Goal: Transaction & Acquisition: Purchase product/service

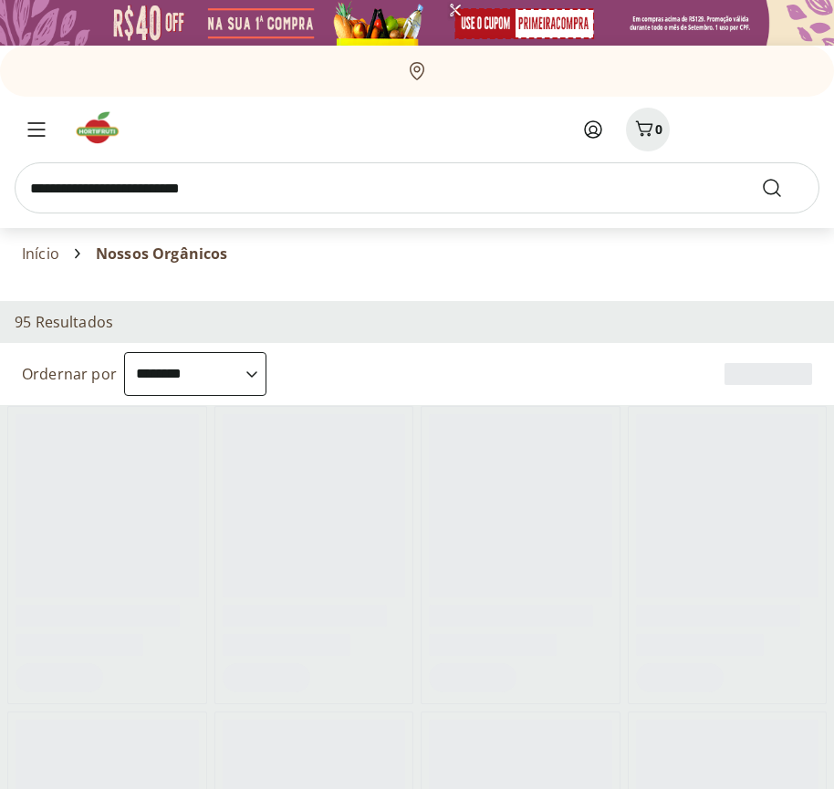
select select "**********"
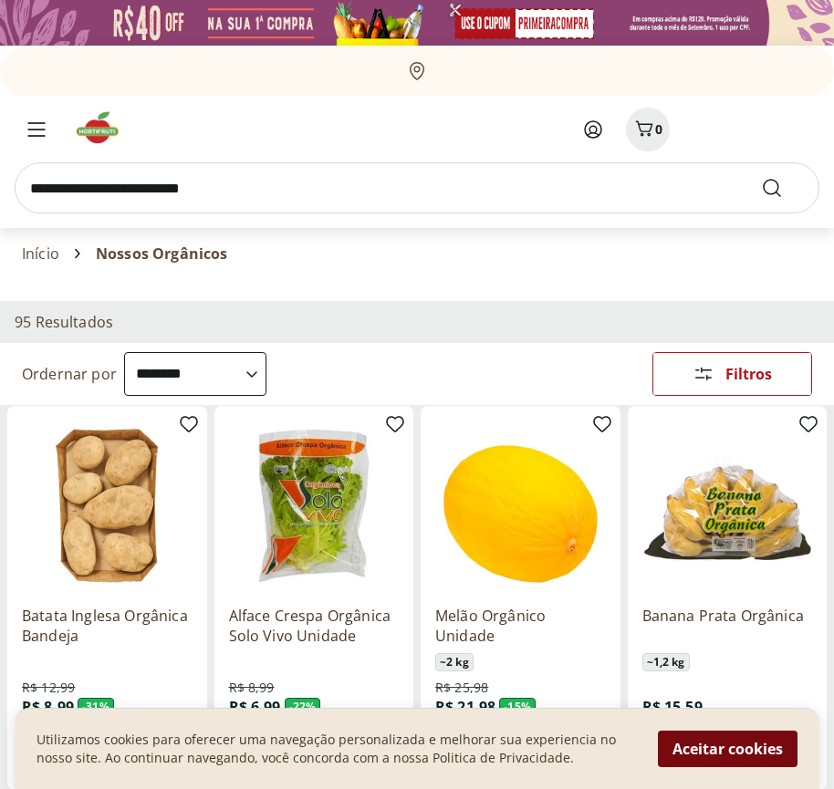
click at [727, 749] on button "Aceitar cookies" at bounding box center [728, 749] width 140 height 37
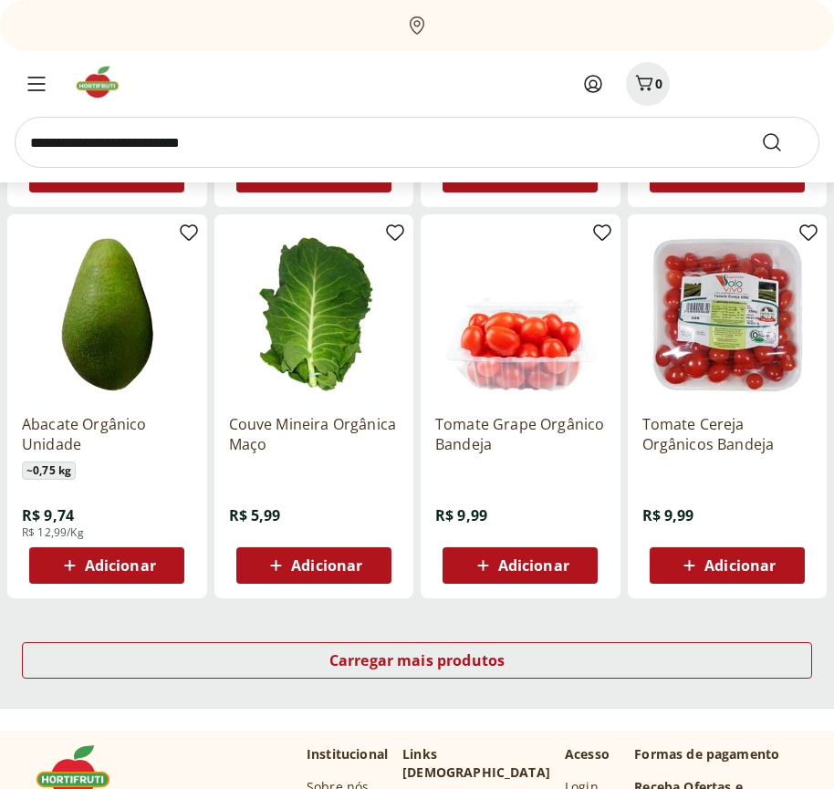
scroll to position [952, 0]
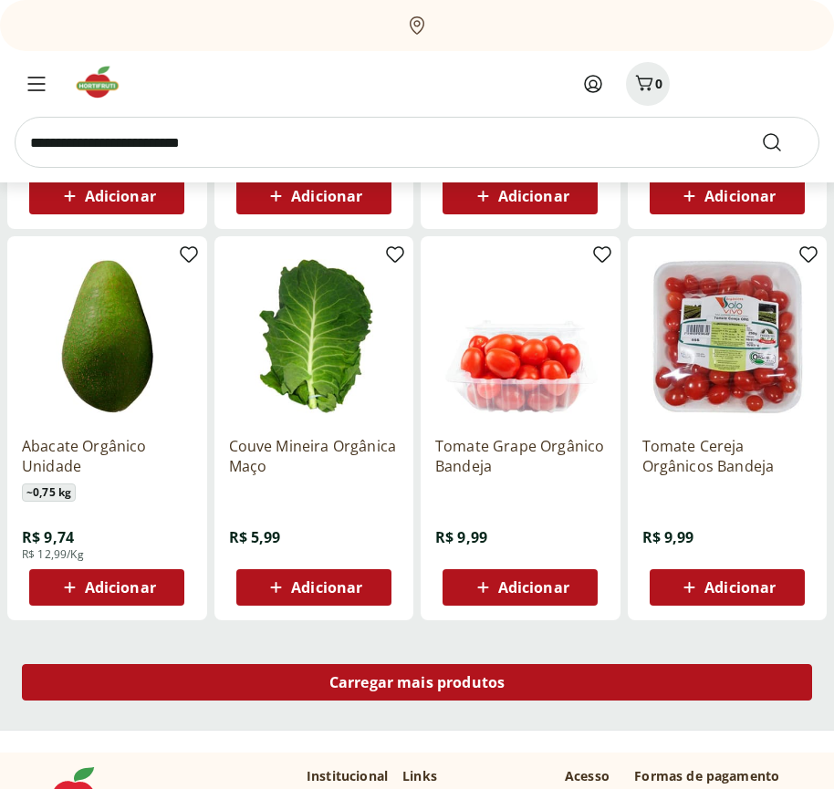
click at [417, 685] on span "Carregar mais produtos" at bounding box center [417, 682] width 176 height 15
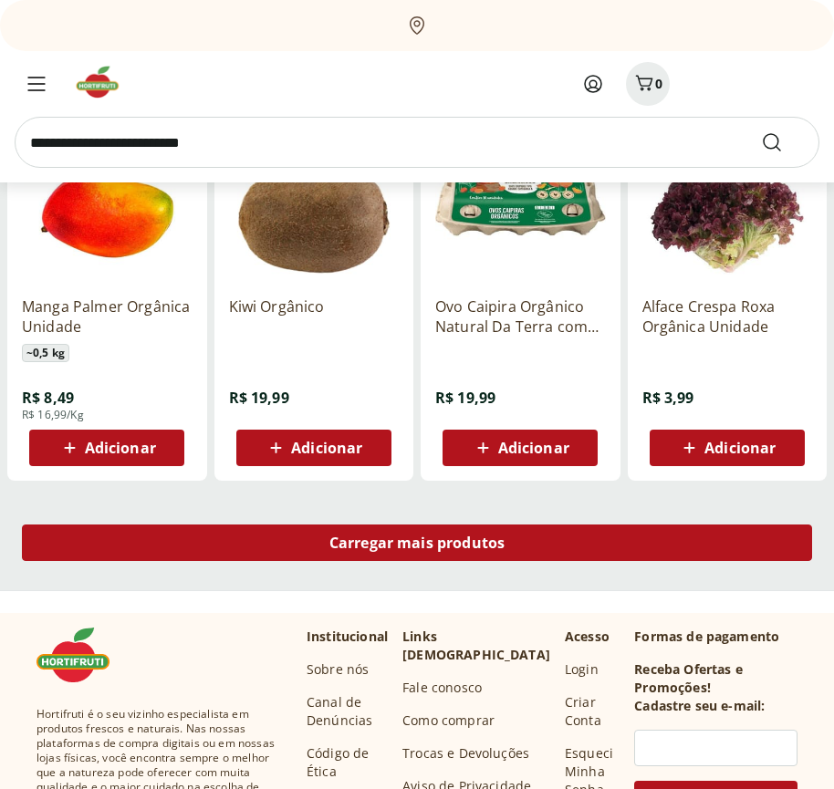
scroll to position [2132, 0]
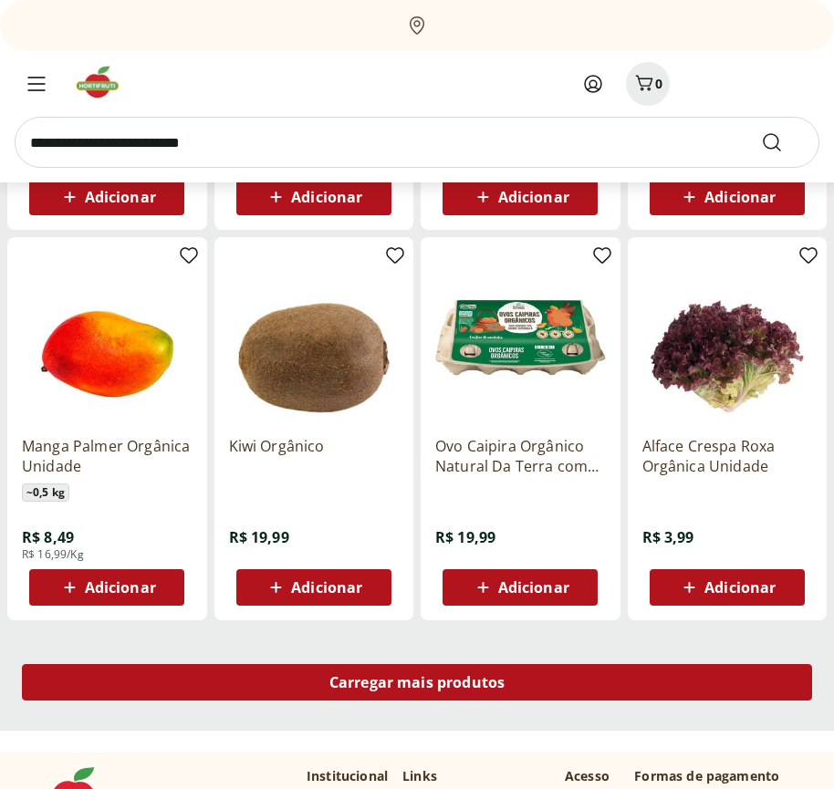
click at [417, 683] on span "Carregar mais produtos" at bounding box center [417, 682] width 176 height 15
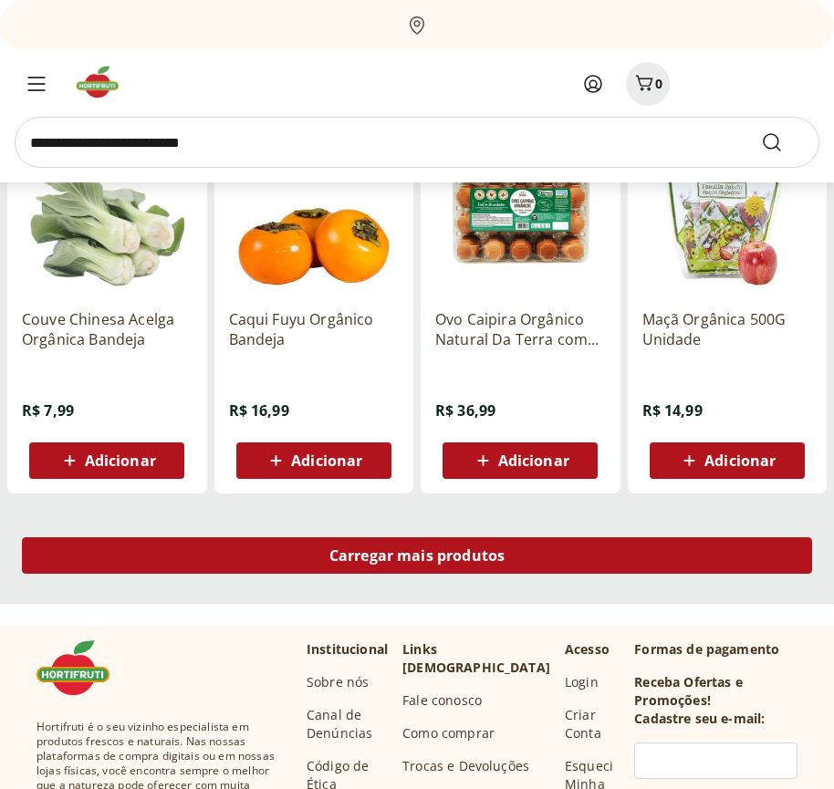
scroll to position [3313, 0]
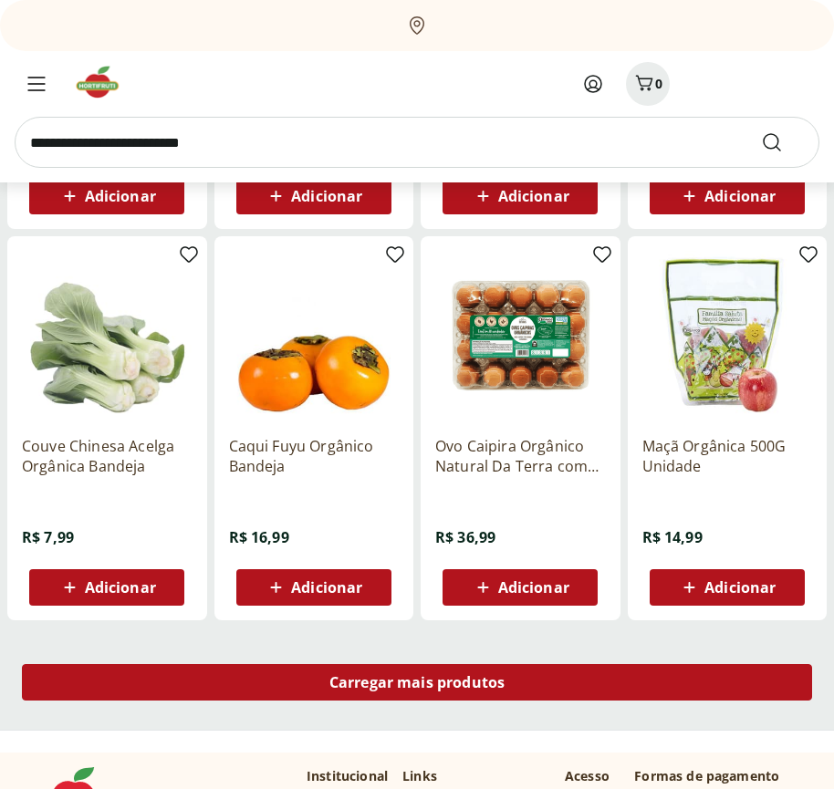
click at [417, 685] on span "Carregar mais produtos" at bounding box center [417, 682] width 176 height 15
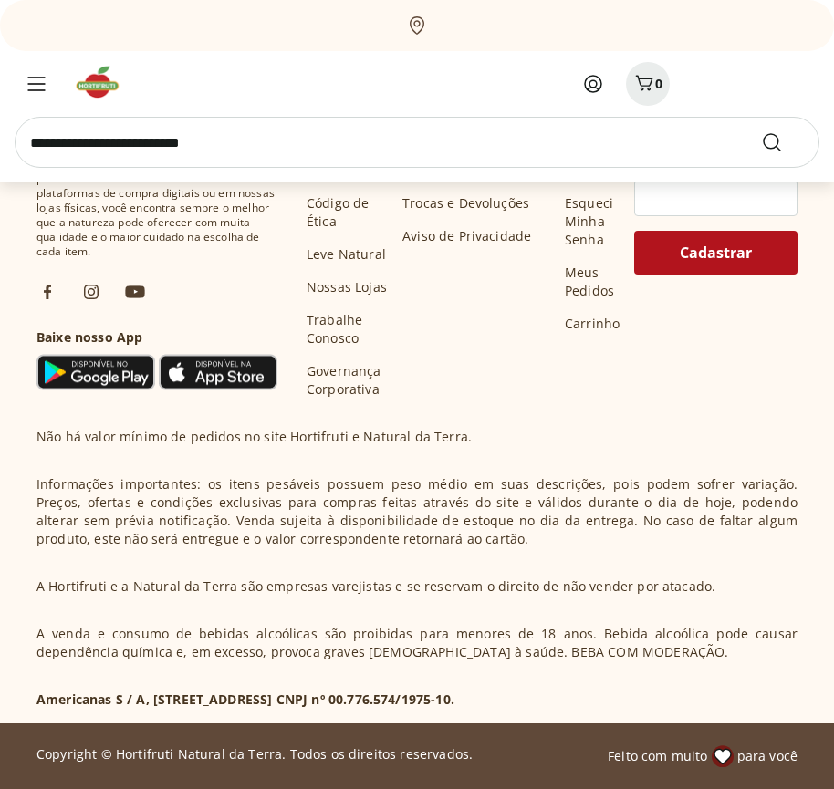
scroll to position [4493, 0]
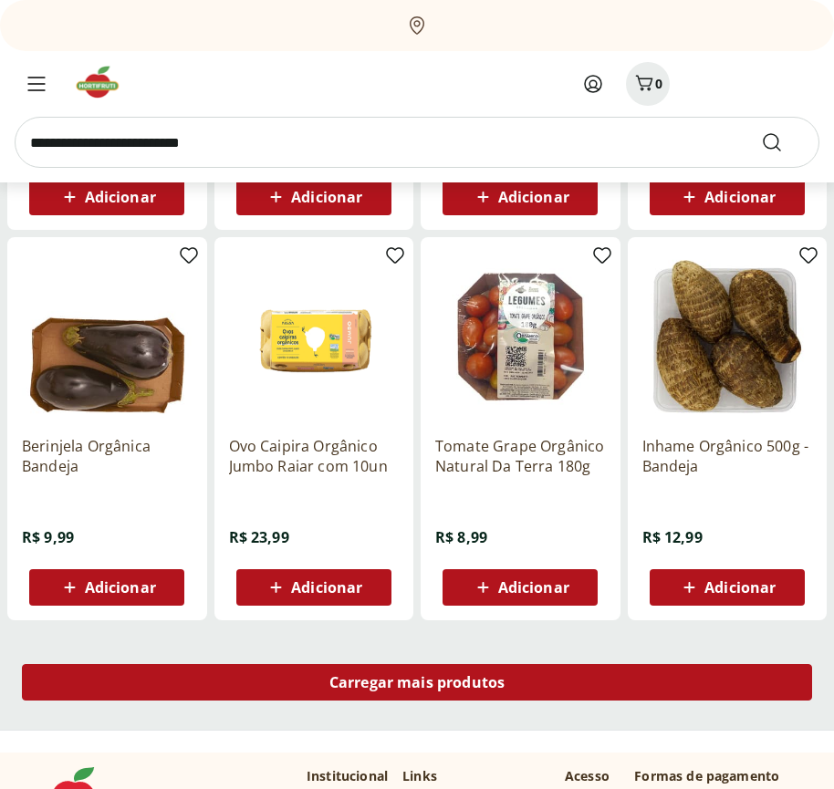
click at [417, 683] on span "Carregar mais produtos" at bounding box center [417, 682] width 176 height 15
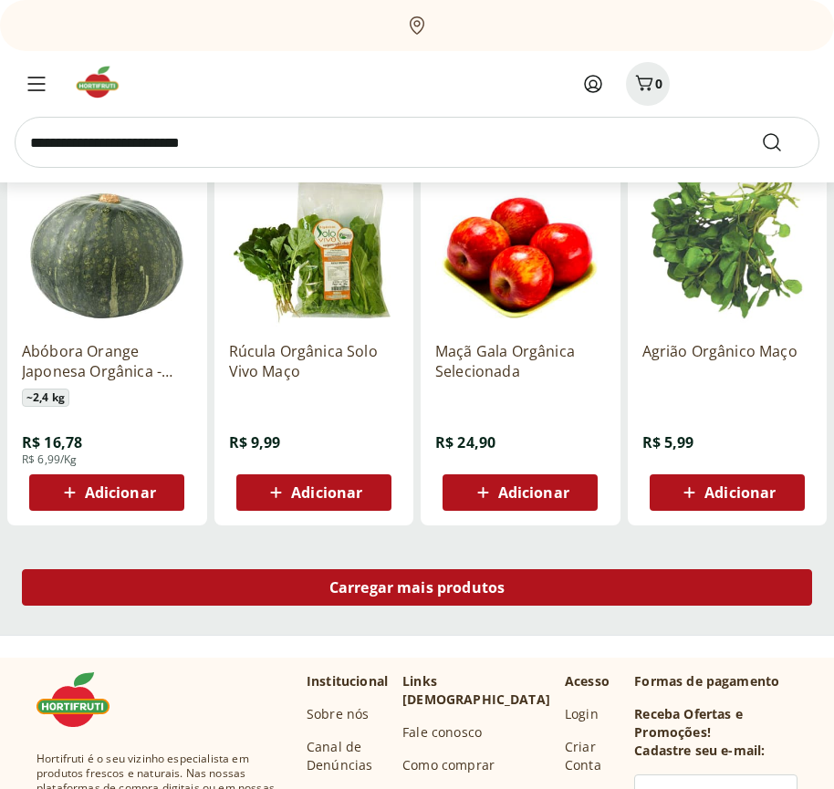
scroll to position [5674, 0]
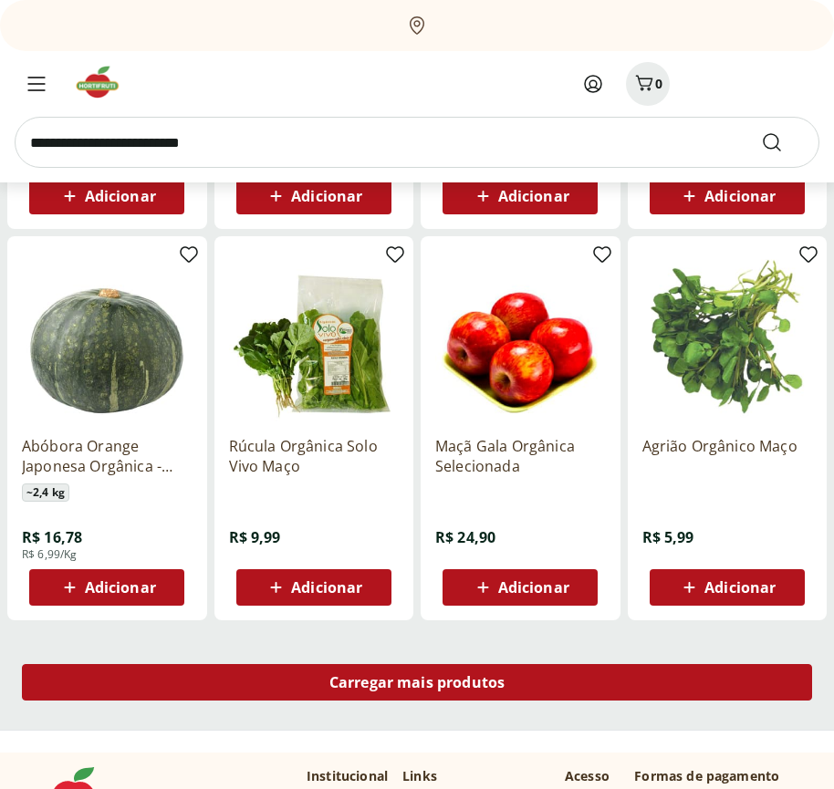
click at [417, 685] on span "Carregar mais produtos" at bounding box center [417, 682] width 176 height 15
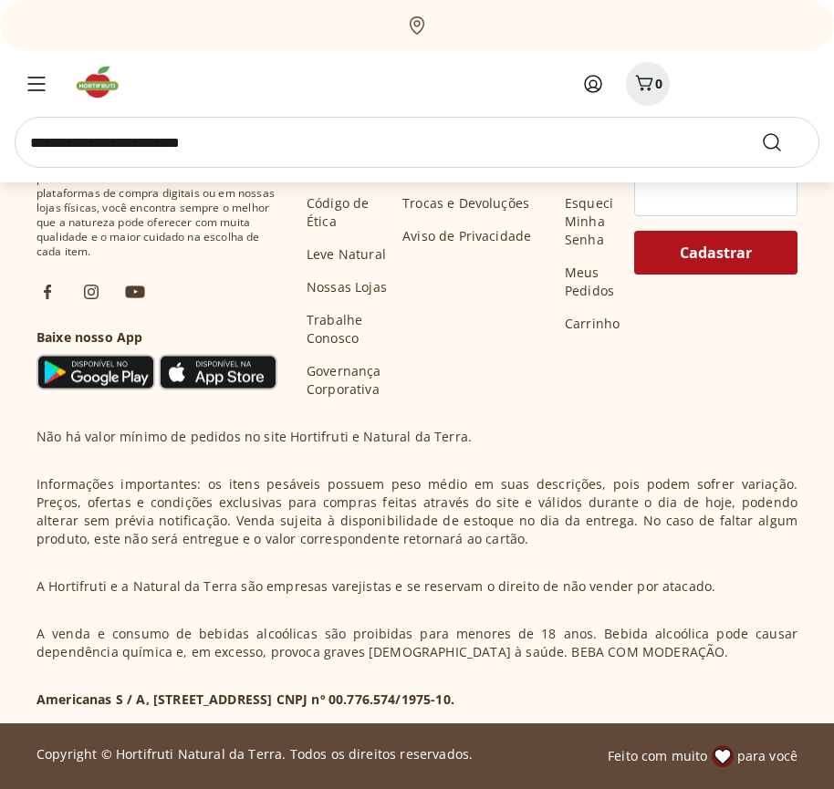
scroll to position [6854, 0]
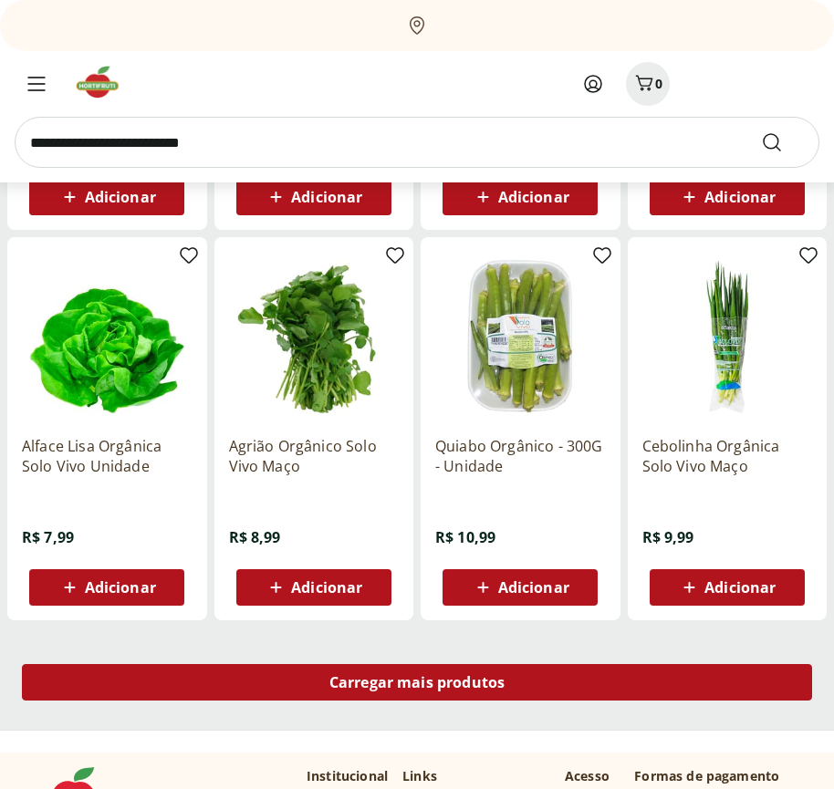
click at [417, 683] on span "Carregar mais produtos" at bounding box center [417, 682] width 176 height 15
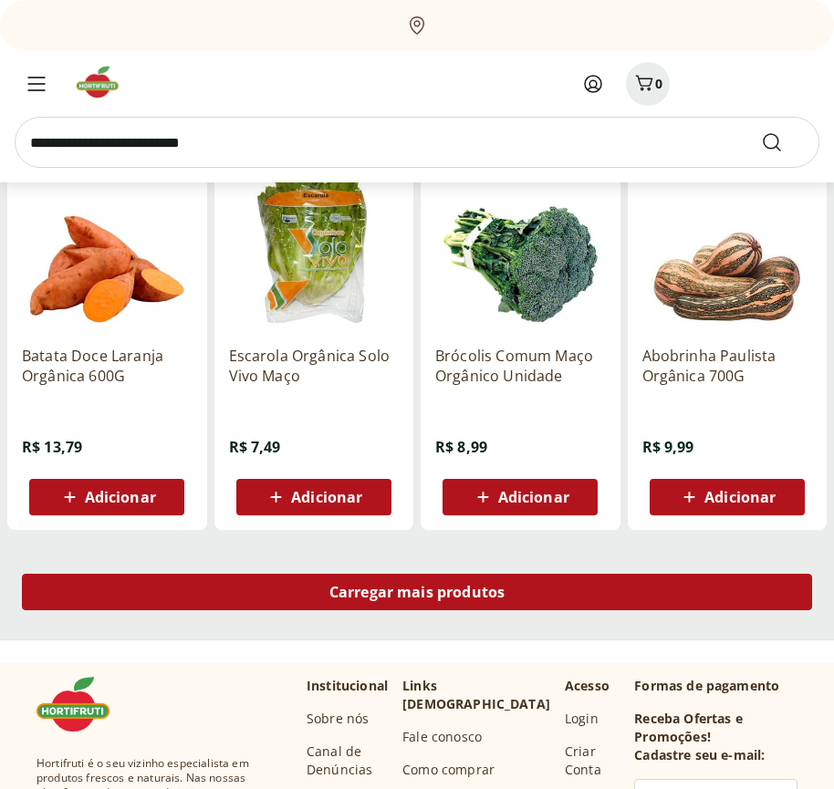
scroll to position [8035, 0]
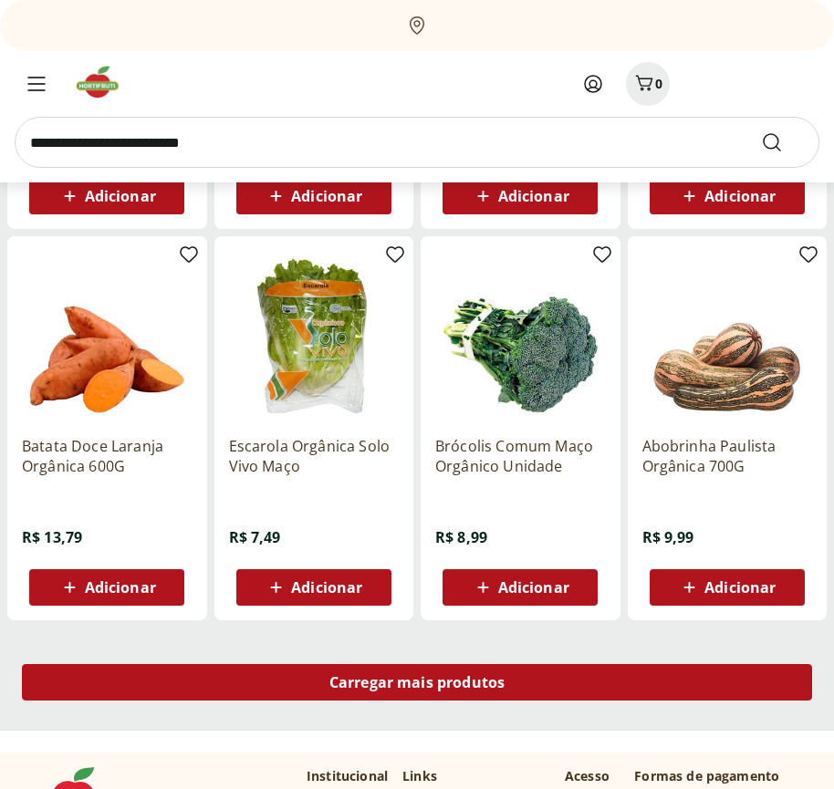
click at [417, 685] on span "Carregar mais produtos" at bounding box center [417, 682] width 176 height 15
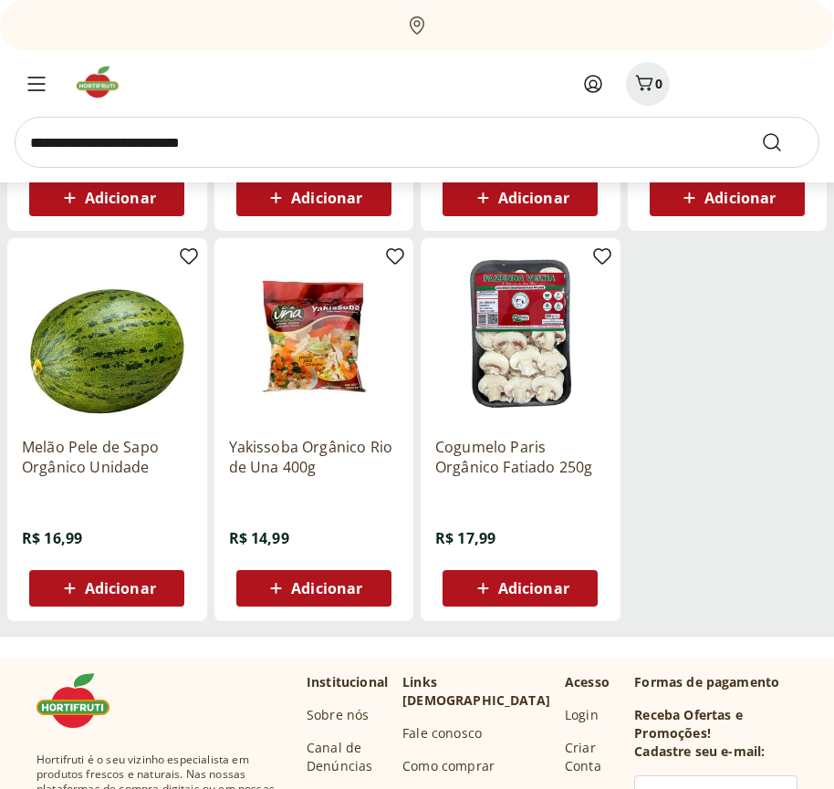
scroll to position [9120, 0]
